Goal: Navigation & Orientation: Go to known website

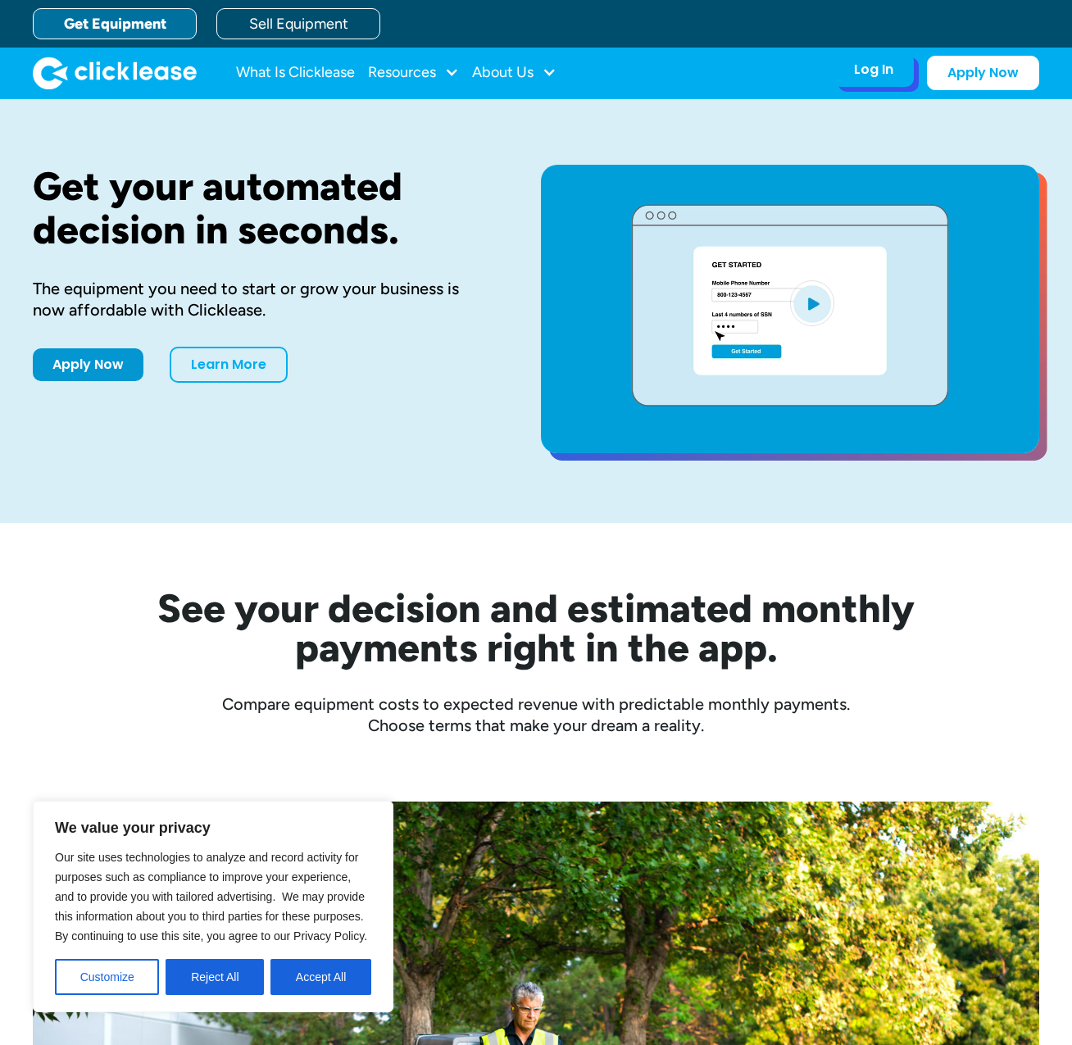
click at [863, 67] on div "Log In" at bounding box center [873, 69] width 39 height 16
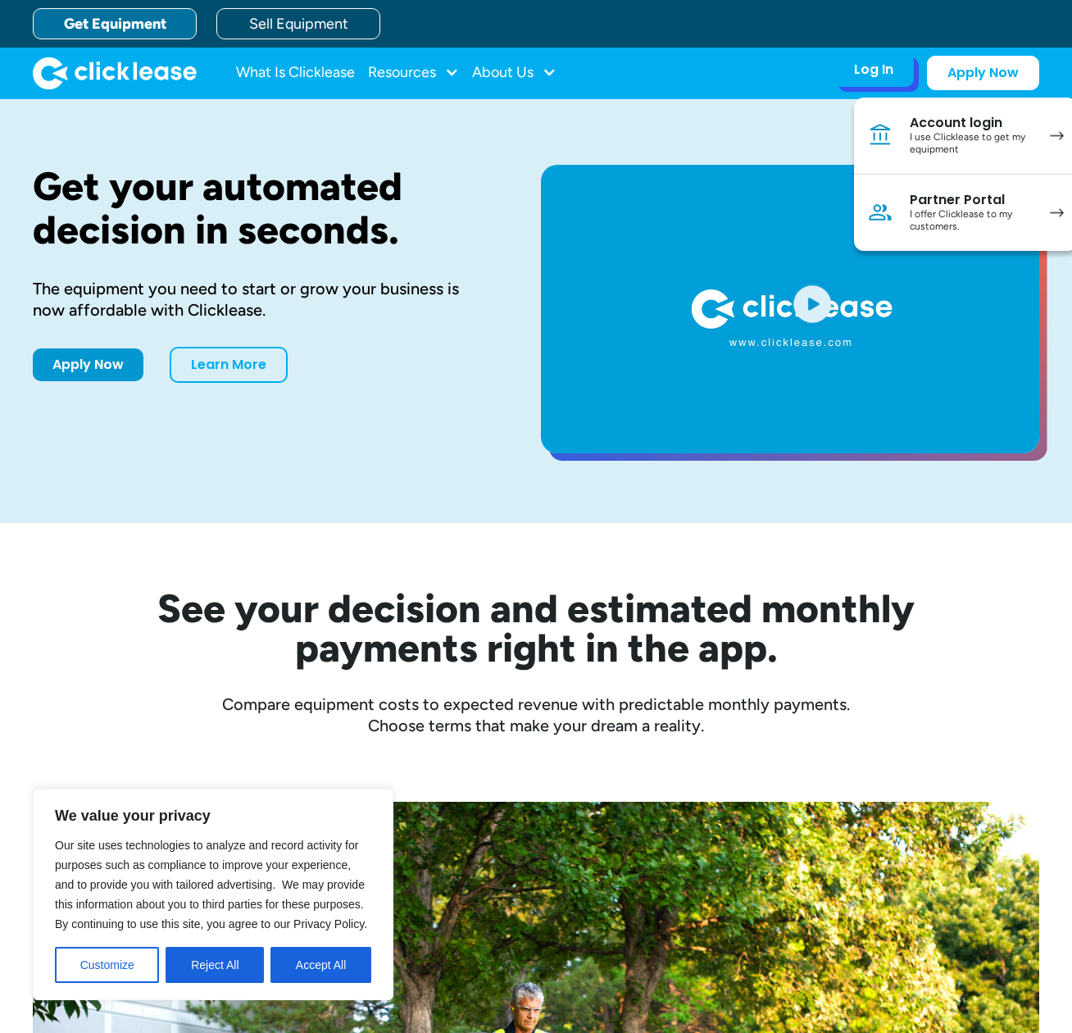
click at [958, 125] on div "Account login" at bounding box center [972, 123] width 124 height 16
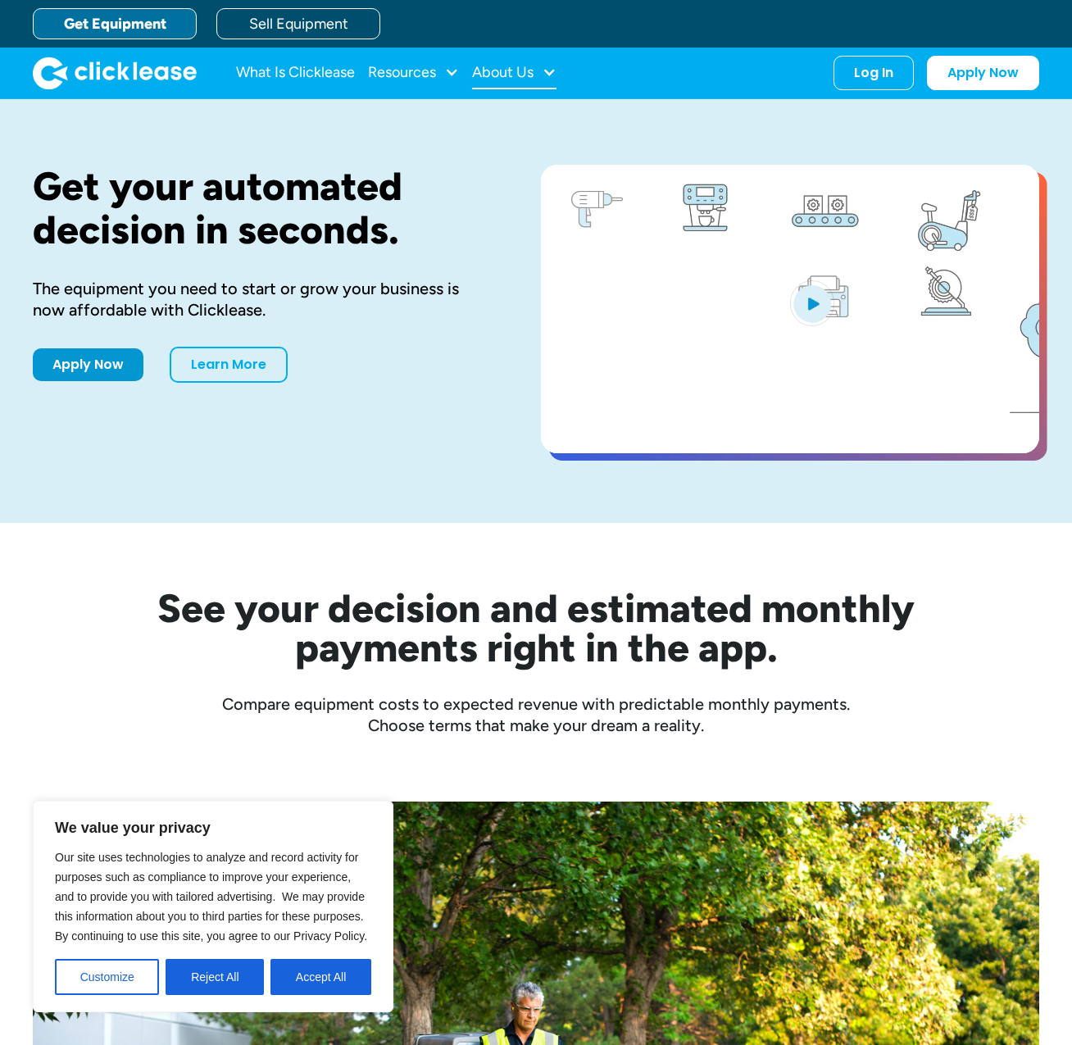
click at [498, 72] on div "About Us" at bounding box center [502, 72] width 61 height 0
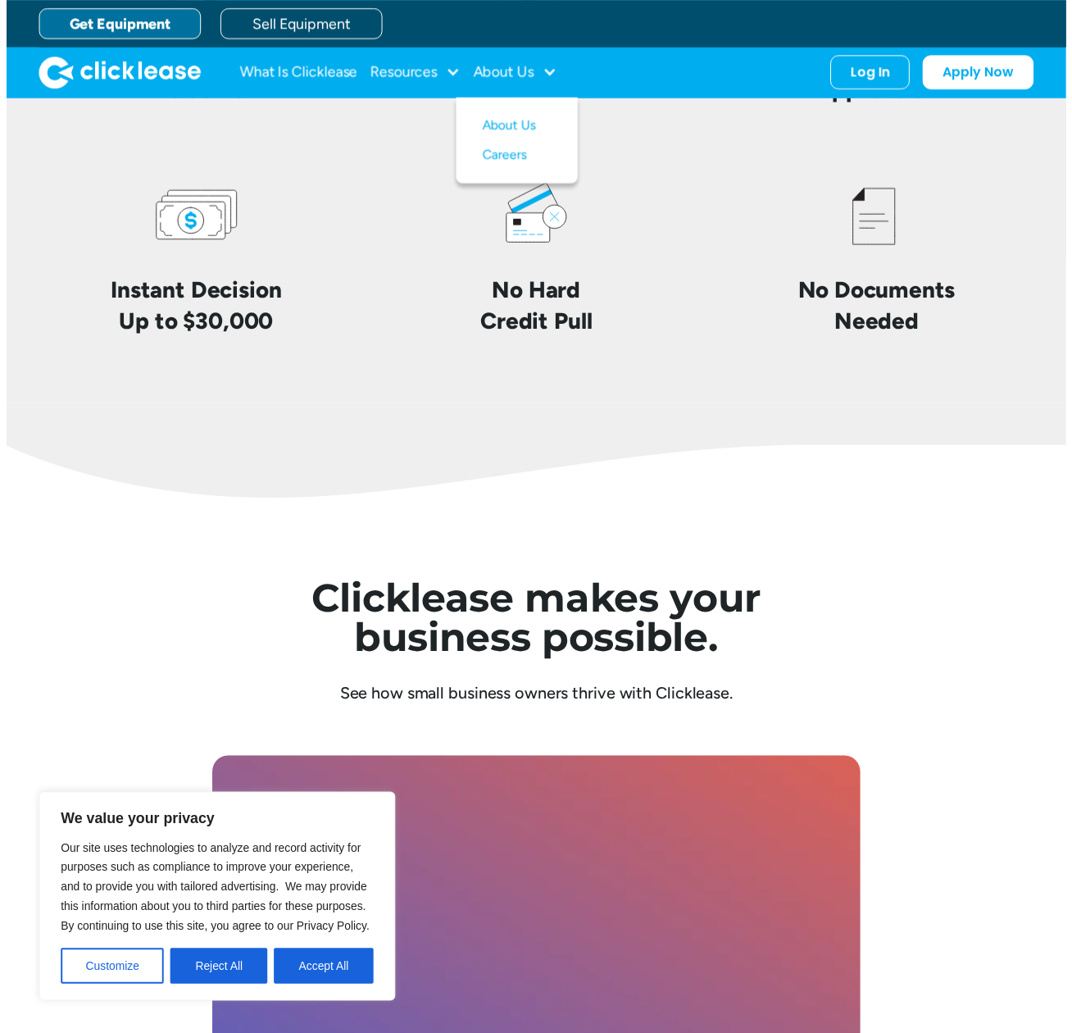
scroll to position [3687, 0]
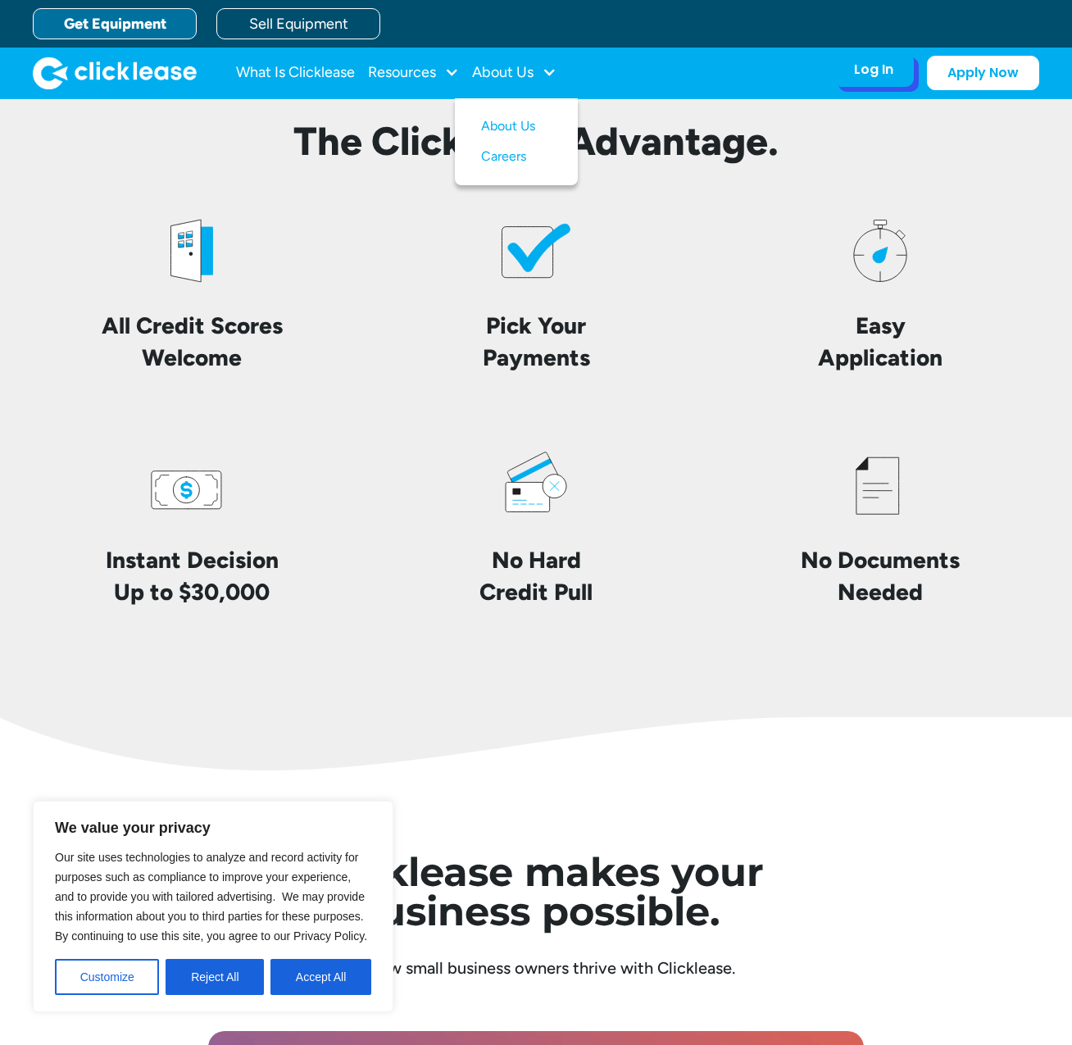
click at [888, 76] on div "Log In" at bounding box center [873, 69] width 39 height 16
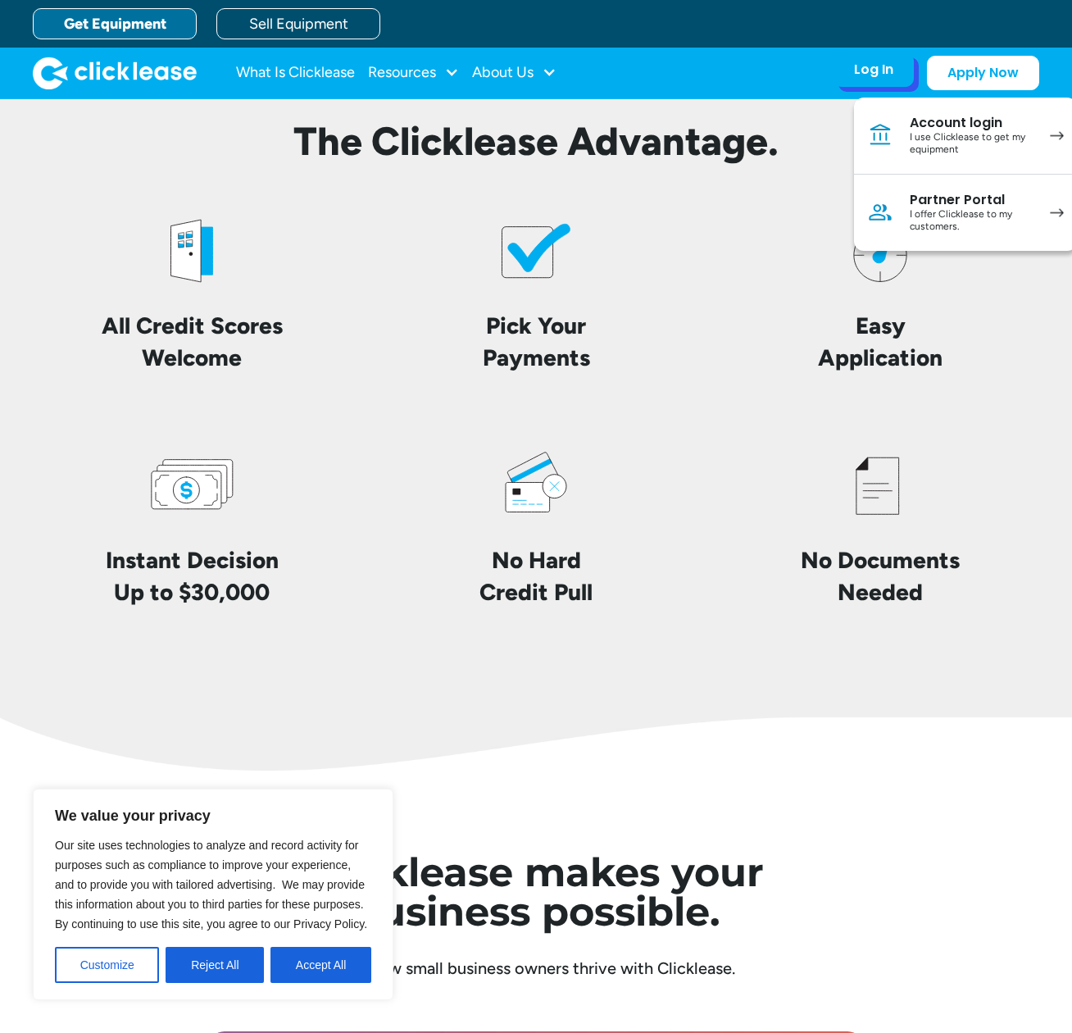
click at [976, 125] on div "Account login" at bounding box center [972, 123] width 124 height 16
